Goal: Information Seeking & Learning: Learn about a topic

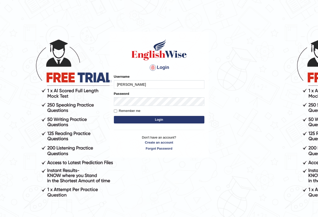
type input "annifred_parramatta"
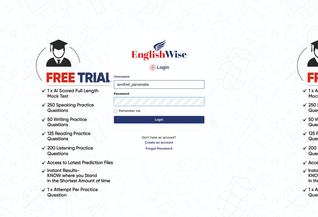
click at [114, 116] on button "Login" at bounding box center [159, 120] width 90 height 8
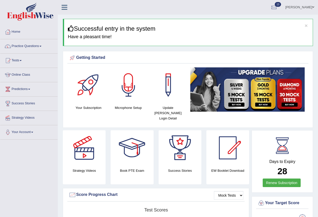
click at [37, 44] on link "Practice Questions" at bounding box center [28, 45] width 57 height 13
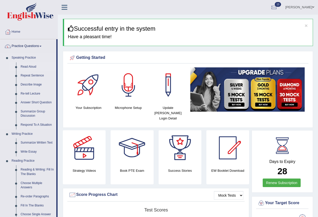
click at [28, 65] on link "Read Aloud" at bounding box center [37, 66] width 38 height 9
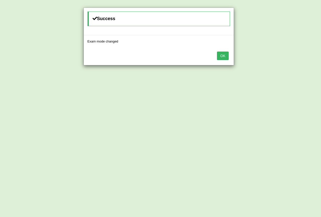
click at [221, 56] on button "OK" at bounding box center [223, 55] width 12 height 9
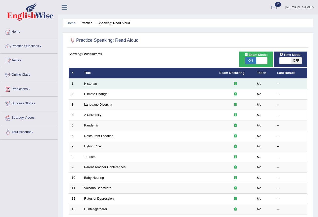
click at [93, 83] on link "Historian" at bounding box center [90, 84] width 13 height 4
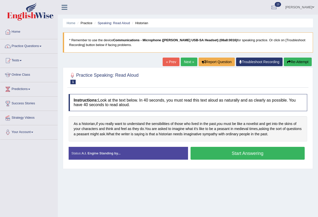
click at [220, 153] on button "Start Answering" at bounding box center [247, 153] width 114 height 13
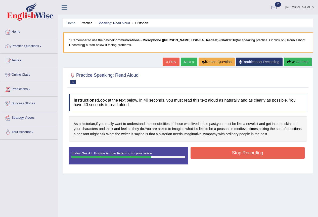
click at [235, 149] on button "Stop Recording" at bounding box center [247, 153] width 114 height 12
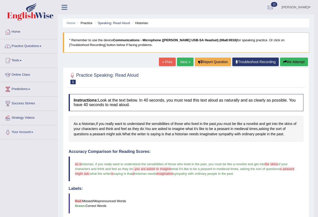
click at [186, 63] on link "Next »" at bounding box center [185, 62] width 17 height 9
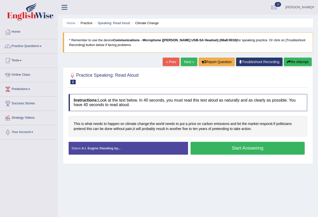
click at [234, 150] on button "Start Answering" at bounding box center [247, 148] width 114 height 13
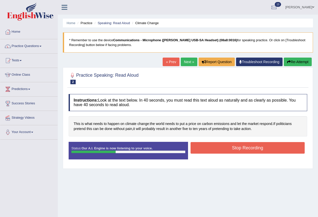
drag, startPoint x: 218, startPoint y: 145, endPoint x: 214, endPoint y: 144, distance: 4.3
click at [214, 145] on button "Stop Recording" at bounding box center [247, 148] width 114 height 12
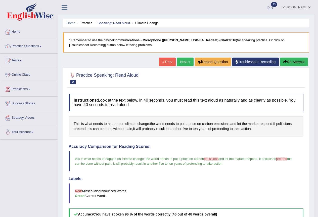
click at [186, 65] on link "Next »" at bounding box center [185, 62] width 17 height 9
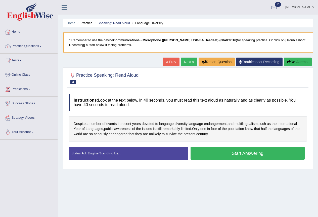
click at [204, 155] on button "Start Answering" at bounding box center [247, 153] width 114 height 13
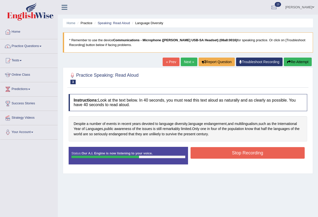
click at [225, 153] on button "Stop Recording" at bounding box center [247, 153] width 114 height 12
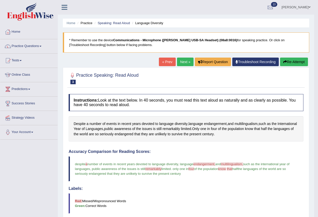
click at [178, 60] on link "Next »" at bounding box center [185, 62] width 17 height 9
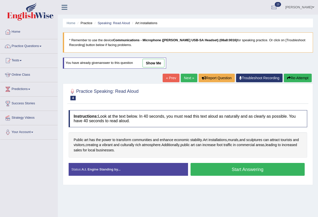
click at [245, 169] on button "Start Answering" at bounding box center [247, 169] width 114 height 13
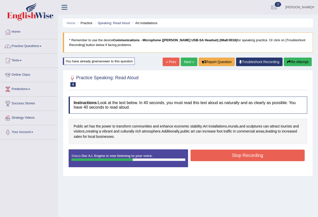
click at [227, 157] on button "Stop Recording" at bounding box center [247, 155] width 114 height 12
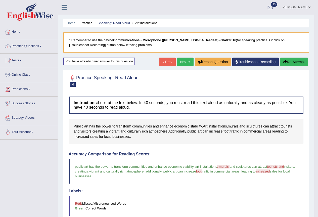
click at [179, 64] on link "Next »" at bounding box center [185, 62] width 17 height 9
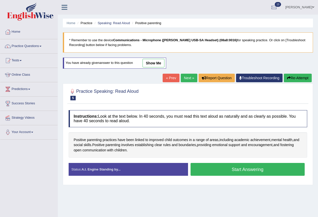
click at [267, 169] on button "Start Answering" at bounding box center [247, 169] width 114 height 13
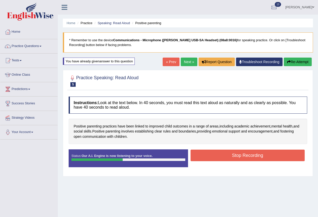
click at [279, 156] on button "Stop Recording" at bounding box center [247, 155] width 114 height 12
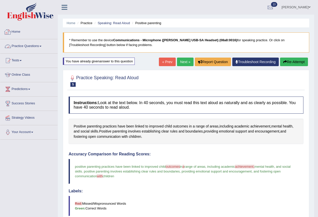
click at [34, 47] on link "Practice Questions" at bounding box center [28, 45] width 57 height 13
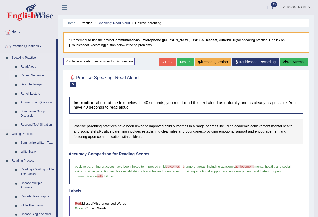
click at [33, 75] on link "Repeat Sentence" at bounding box center [37, 75] width 38 height 9
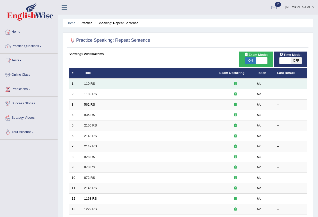
click at [94, 84] on link "110 RS" at bounding box center [89, 84] width 11 height 4
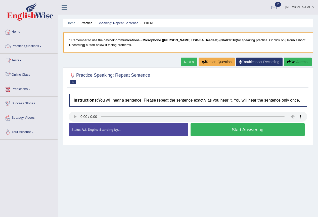
click at [24, 42] on link "Practice Questions" at bounding box center [28, 45] width 57 height 13
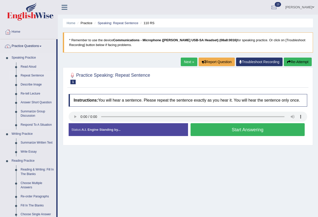
click at [35, 75] on link "Repeat Sentence" at bounding box center [37, 75] width 38 height 9
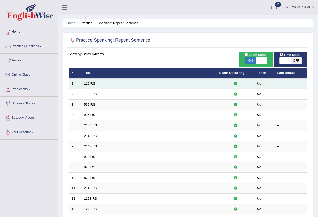
click at [93, 84] on link "110 RS" at bounding box center [89, 84] width 11 height 4
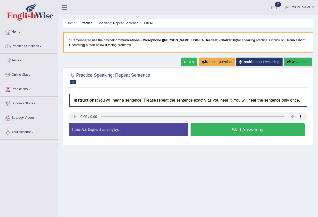
click at [211, 136] on button "Start Answering" at bounding box center [247, 129] width 114 height 13
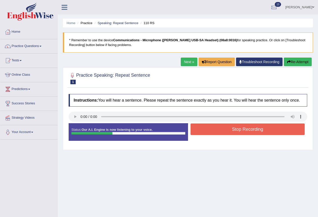
click at [216, 132] on button "Stop Recording" at bounding box center [247, 129] width 114 height 12
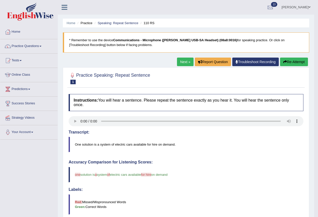
click at [184, 63] on link "Next »" at bounding box center [185, 62] width 17 height 9
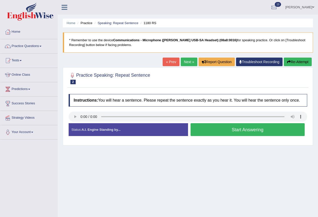
click at [219, 134] on button "Start Answering" at bounding box center [247, 129] width 114 height 13
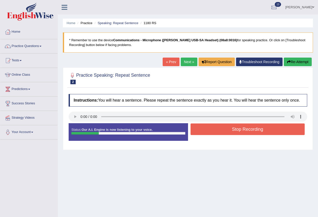
click at [227, 133] on button "Stop Recording" at bounding box center [247, 129] width 114 height 12
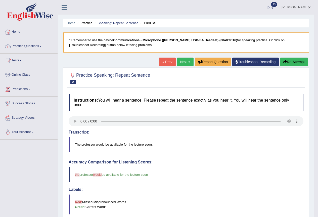
click at [177, 63] on link "Next »" at bounding box center [185, 62] width 17 height 9
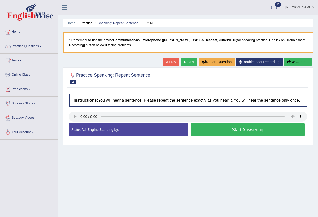
click at [240, 130] on button "Start Answering" at bounding box center [247, 129] width 114 height 13
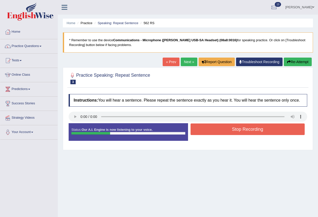
click at [237, 132] on button "Stop Recording" at bounding box center [247, 129] width 114 height 12
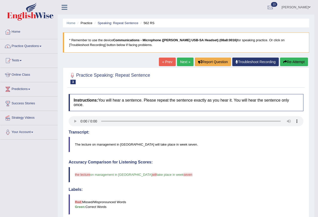
click at [183, 60] on link "Next »" at bounding box center [185, 62] width 17 height 9
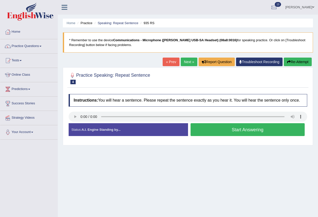
click at [205, 134] on button "Start Answering" at bounding box center [247, 129] width 114 height 13
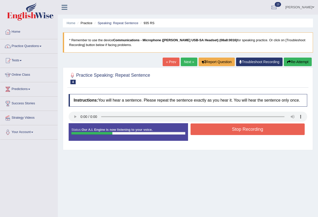
click at [198, 130] on button "Stop Recording" at bounding box center [247, 129] width 114 height 12
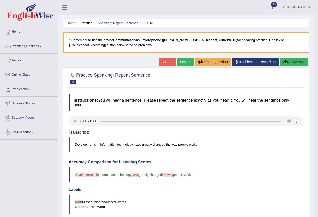
click at [179, 61] on link "Next »" at bounding box center [185, 62] width 17 height 9
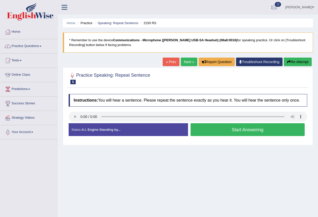
click at [242, 133] on button "Start Answering" at bounding box center [247, 129] width 114 height 13
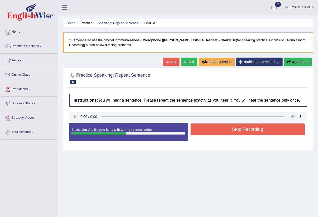
click at [214, 130] on button "Stop Recording" at bounding box center [247, 129] width 114 height 12
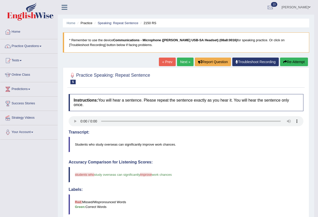
click at [287, 63] on button "Re-Attempt" at bounding box center [294, 62] width 28 height 9
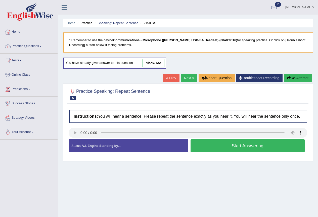
click at [220, 148] on button "Start Answering" at bounding box center [247, 145] width 114 height 13
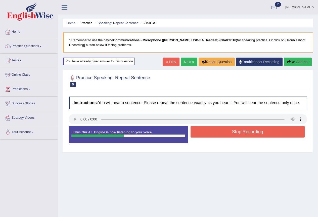
click at [226, 129] on button "Stop Recording" at bounding box center [247, 132] width 114 height 12
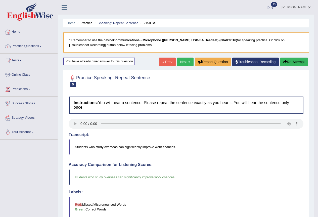
click at [178, 61] on link "Next »" at bounding box center [185, 62] width 17 height 9
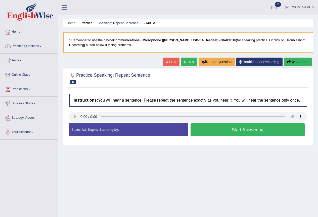
click at [250, 125] on button "Start Answering" at bounding box center [247, 129] width 114 height 13
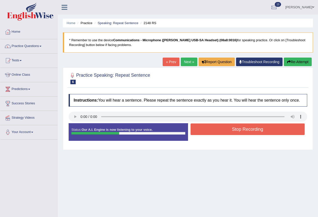
click at [239, 130] on button "Stop Recording" at bounding box center [247, 129] width 114 height 12
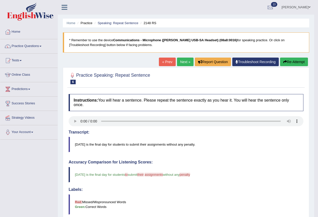
click at [187, 64] on link "Next »" at bounding box center [185, 62] width 17 height 9
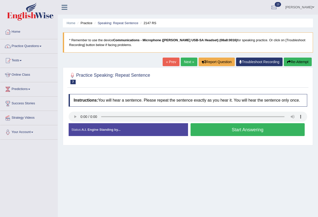
click at [251, 133] on button "Start Answering" at bounding box center [247, 129] width 114 height 13
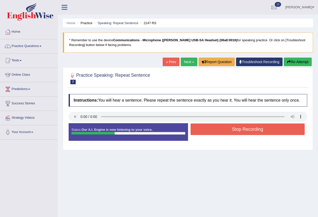
click at [241, 129] on button "Stop Recording" at bounding box center [247, 129] width 114 height 12
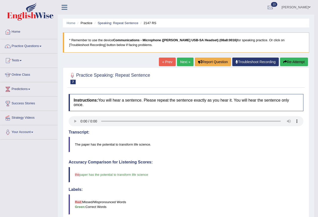
click at [185, 67] on div "« Prev Next » Report Question Troubleshoot Recording Re-Attempt" at bounding box center [234, 63] width 150 height 10
click at [185, 65] on link "Next »" at bounding box center [185, 62] width 17 height 9
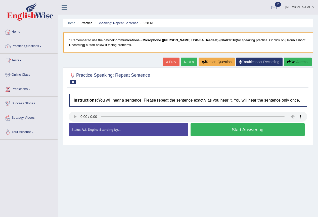
click at [233, 132] on button "Start Answering" at bounding box center [247, 129] width 114 height 13
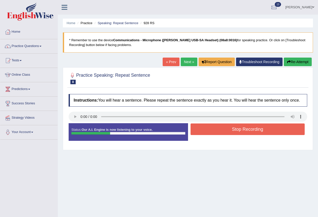
click at [235, 130] on button "Stop Recording" at bounding box center [247, 129] width 114 height 12
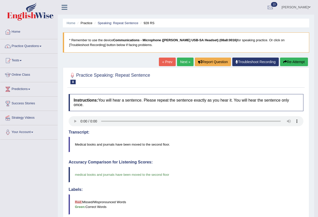
click at [179, 64] on link "Next »" at bounding box center [185, 62] width 17 height 9
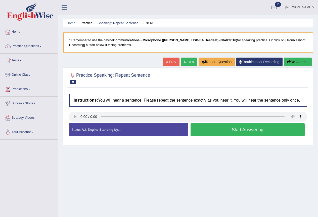
click at [247, 130] on button "Start Answering" at bounding box center [247, 129] width 114 height 13
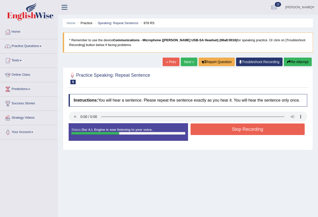
click at [236, 130] on button "Stop Recording" at bounding box center [247, 129] width 114 height 12
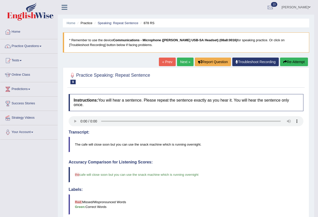
click at [181, 64] on link "Next »" at bounding box center [185, 62] width 17 height 9
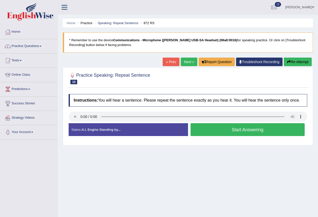
click at [226, 132] on button "Start Answering" at bounding box center [247, 129] width 114 height 13
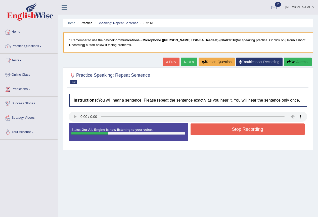
click at [230, 131] on button "Stop Recording" at bounding box center [247, 129] width 114 height 12
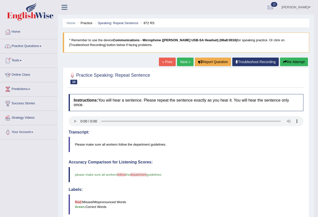
click at [24, 43] on link "Practice Questions" at bounding box center [28, 45] width 57 height 13
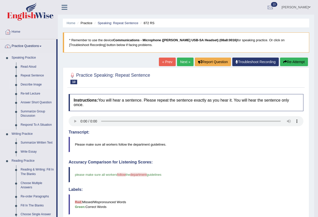
click at [34, 83] on link "Describe Image" at bounding box center [37, 84] width 38 height 9
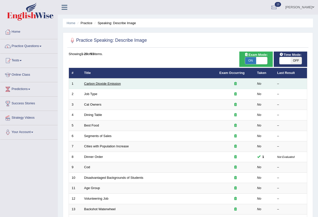
click at [103, 84] on link "Carbon Dioxide Emission" at bounding box center [102, 84] width 37 height 4
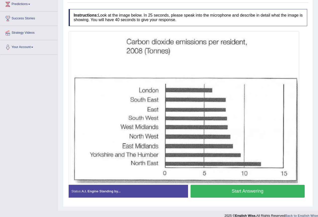
scroll to position [91, 0]
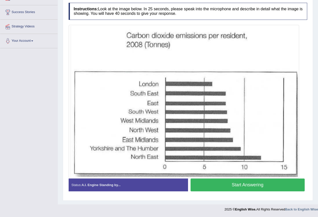
click at [255, 185] on button "Start Answering" at bounding box center [247, 184] width 114 height 13
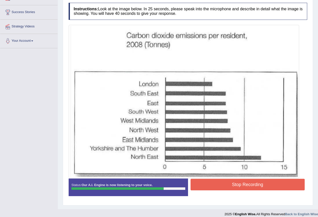
click at [227, 184] on button "Stop Recording" at bounding box center [247, 185] width 114 height 12
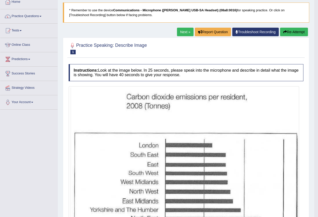
scroll to position [0, 0]
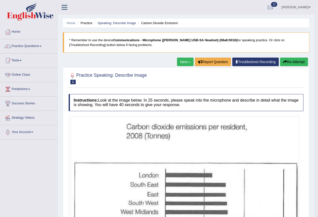
click at [182, 62] on link "Next »" at bounding box center [185, 62] width 17 height 9
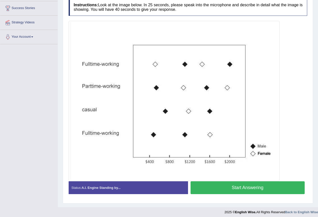
scroll to position [98, 0]
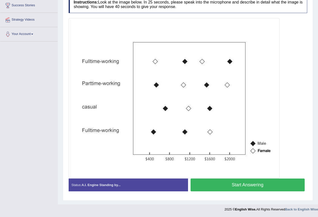
click at [235, 184] on button "Start Answering" at bounding box center [247, 184] width 114 height 13
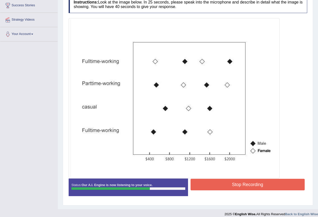
click at [244, 187] on button "Stop Recording" at bounding box center [247, 185] width 114 height 12
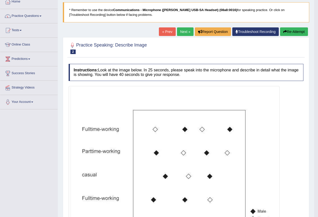
scroll to position [0, 0]
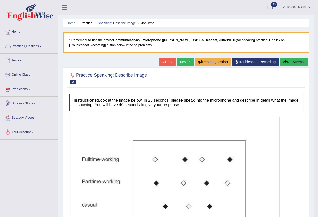
click at [38, 48] on link "Practice Questions" at bounding box center [28, 45] width 57 height 13
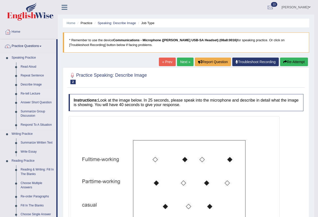
click at [31, 94] on link "Re-tell Lecture" at bounding box center [37, 93] width 38 height 9
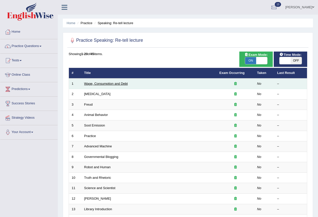
click at [106, 83] on link "Wage, Consumption and Debt" at bounding box center [106, 84] width 44 height 4
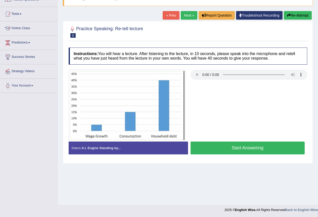
scroll to position [47, 0]
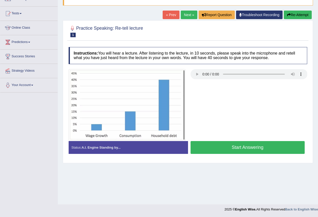
click at [224, 150] on button "Start Answering" at bounding box center [247, 147] width 114 height 13
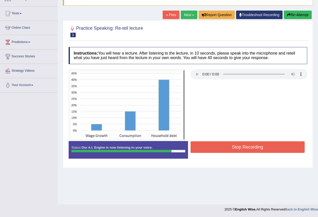
click at [275, 148] on button "Stop Recording" at bounding box center [247, 147] width 114 height 12
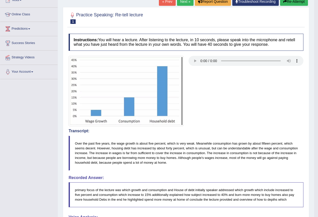
scroll to position [0, 0]
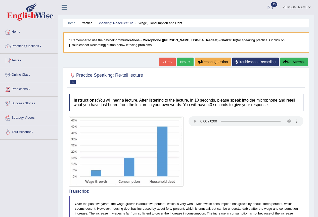
click at [183, 61] on link "Next »" at bounding box center [185, 62] width 17 height 9
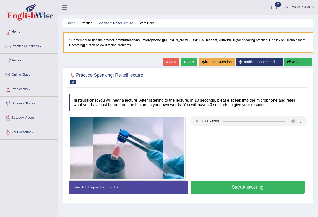
click at [236, 185] on button "Start Answering" at bounding box center [247, 187] width 114 height 13
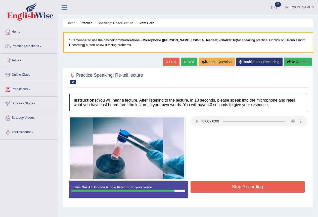
click at [252, 185] on button "Stop Recording" at bounding box center [247, 187] width 114 height 12
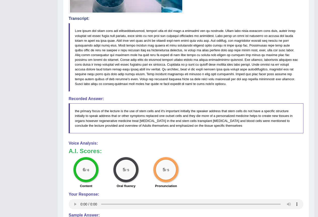
scroll to position [160, 0]
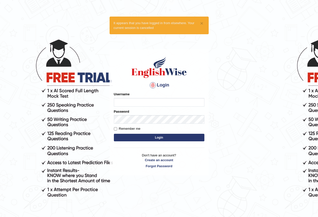
drag, startPoint x: 316, startPoint y: 125, endPoint x: 315, endPoint y: 130, distance: 5.1
click at [315, 127] on body "× It appears that you have logged in from elsewhere. Your current session is ca…" at bounding box center [159, 124] width 318 height 217
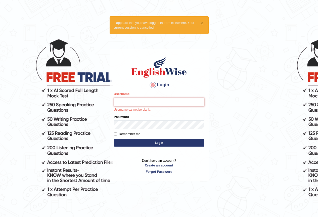
click at [173, 100] on input "Username" at bounding box center [159, 102] width 90 height 9
type input "annifred_parramatta"
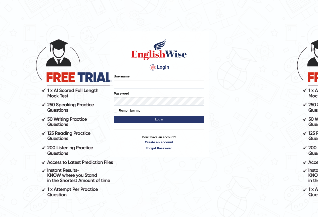
click at [148, 88] on input "Username" at bounding box center [159, 84] width 90 height 9
type input "annifred_parramatta"
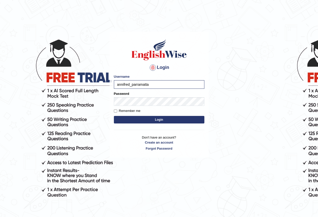
click at [156, 116] on button "Login" at bounding box center [159, 120] width 90 height 8
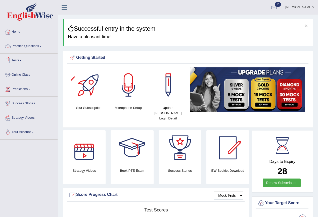
click at [38, 44] on link "Practice Questions" at bounding box center [28, 45] width 57 height 13
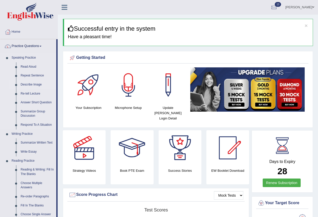
click at [37, 83] on link "Describe Image" at bounding box center [37, 84] width 38 height 9
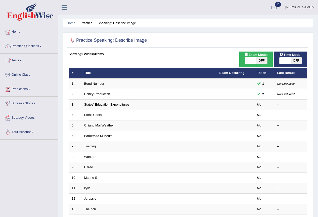
click at [263, 58] on span "OFF" at bounding box center [261, 60] width 11 height 7
checkbox input "true"
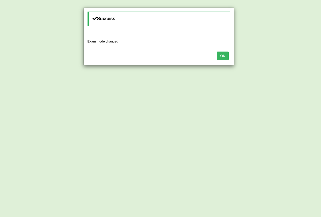
click at [230, 58] on div "OK" at bounding box center [159, 56] width 150 height 18
click at [224, 58] on button "OK" at bounding box center [223, 55] width 12 height 9
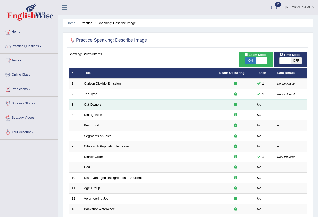
click at [101, 104] on td "Cat Owners" at bounding box center [148, 104] width 135 height 11
click at [98, 104] on link "Cat Owners" at bounding box center [92, 104] width 17 height 4
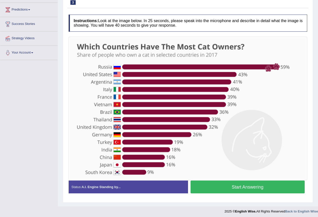
scroll to position [81, 0]
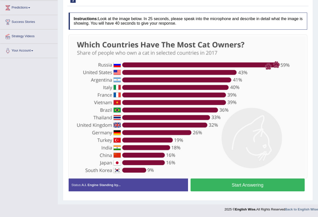
click at [240, 186] on button "Start Answering" at bounding box center [247, 184] width 114 height 13
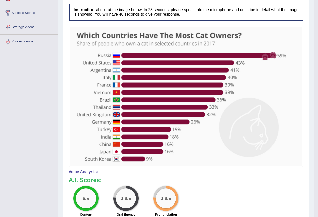
scroll to position [0, 0]
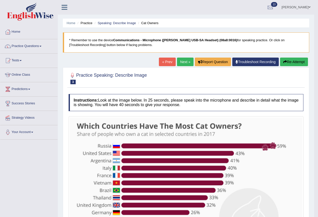
click at [179, 63] on link "Next »" at bounding box center [185, 62] width 17 height 9
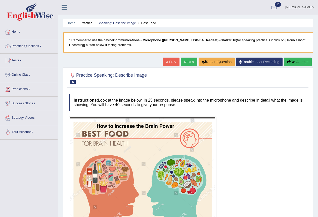
click at [186, 61] on link "Next »" at bounding box center [189, 62] width 17 height 9
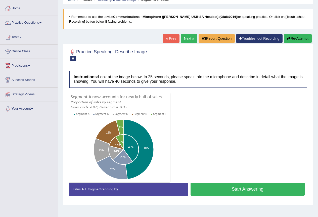
scroll to position [33, 0]
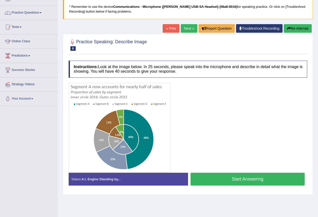
click at [214, 185] on button "Start Answering" at bounding box center [247, 179] width 114 height 13
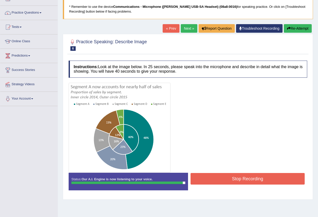
click at [228, 178] on button "Stop Recording" at bounding box center [247, 179] width 114 height 12
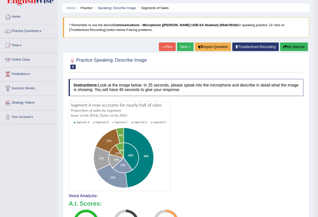
scroll to position [0, 0]
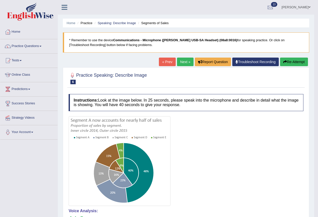
click at [297, 6] on link "Annifred Onaghise" at bounding box center [295, 6] width 36 height 13
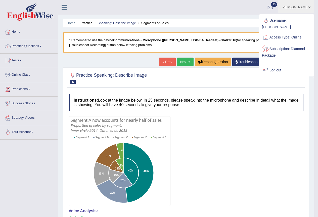
click at [274, 70] on link "Log out" at bounding box center [286, 71] width 54 height 12
